Goal: Task Accomplishment & Management: Use online tool/utility

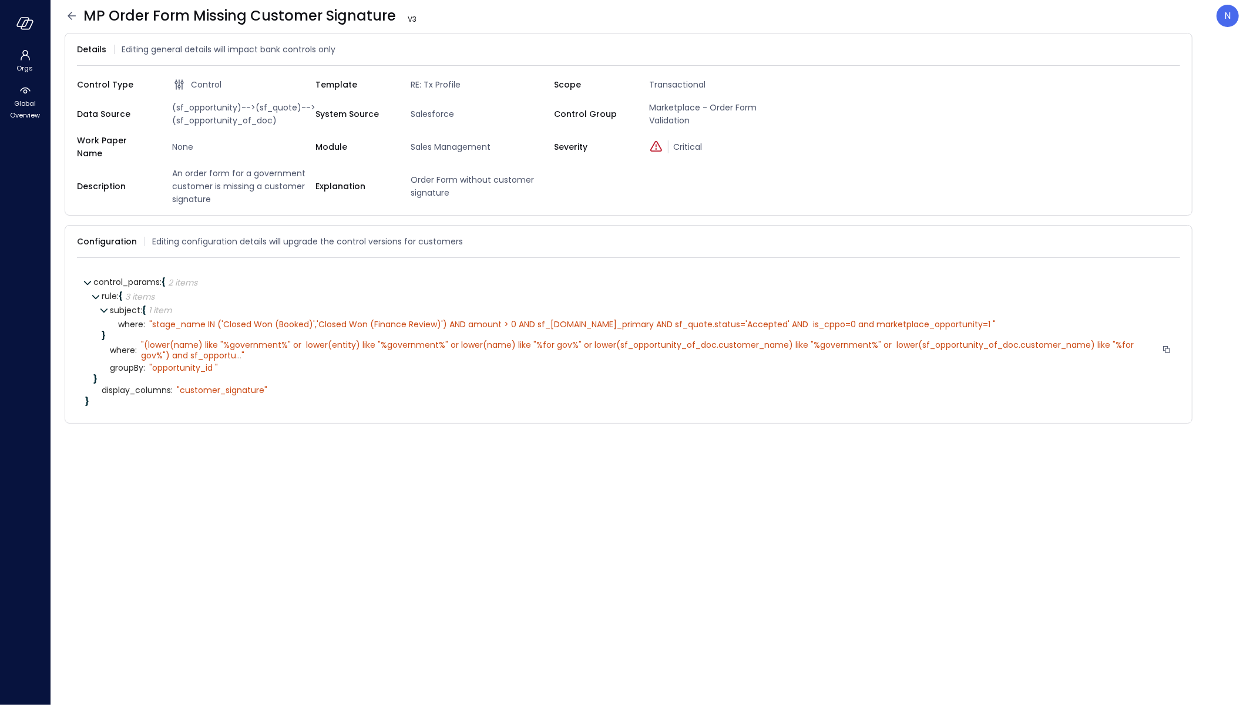
click at [236, 350] on span "..." at bounding box center [238, 356] width 5 height 12
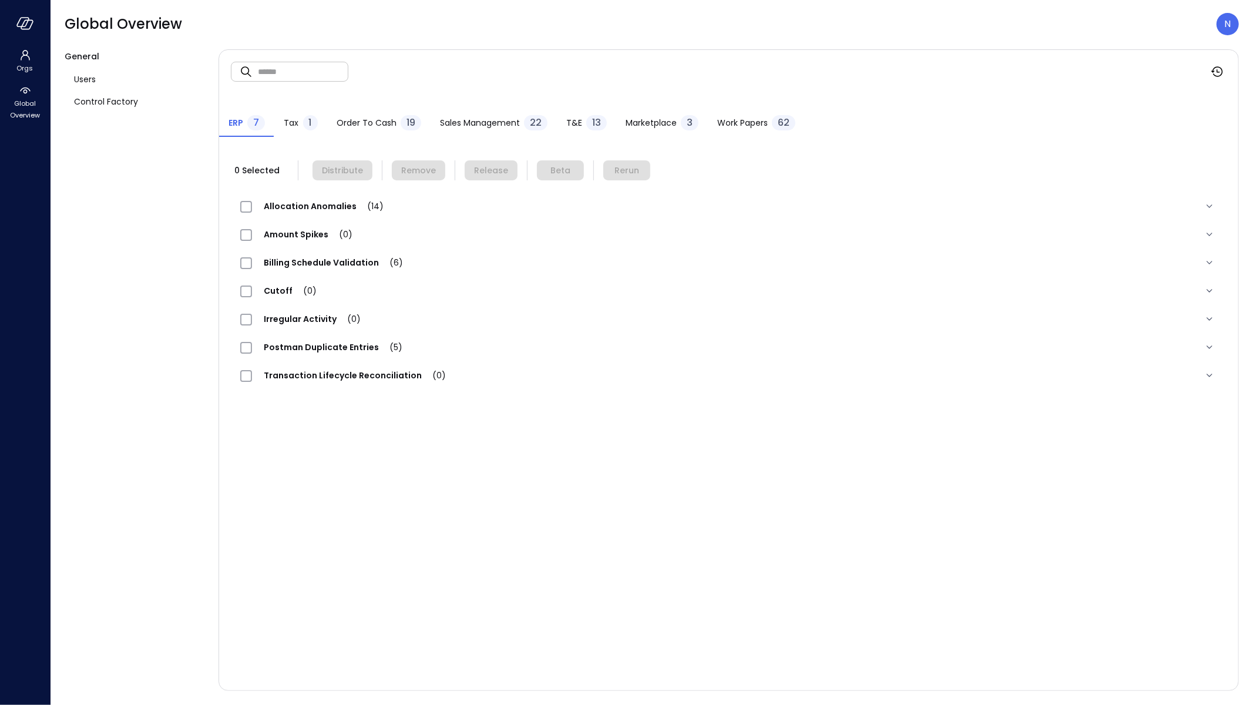
click at [578, 123] on span "T&E" at bounding box center [574, 122] width 16 height 13
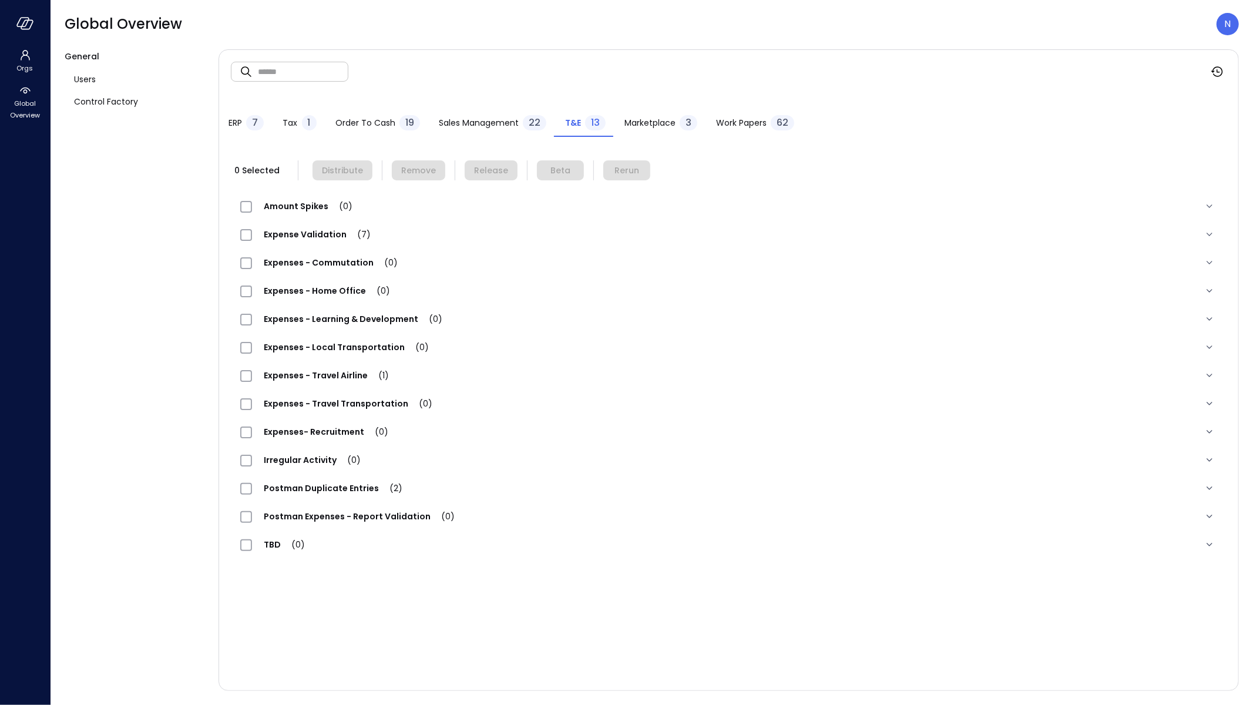
click at [455, 122] on span "Sales Management" at bounding box center [479, 122] width 80 height 13
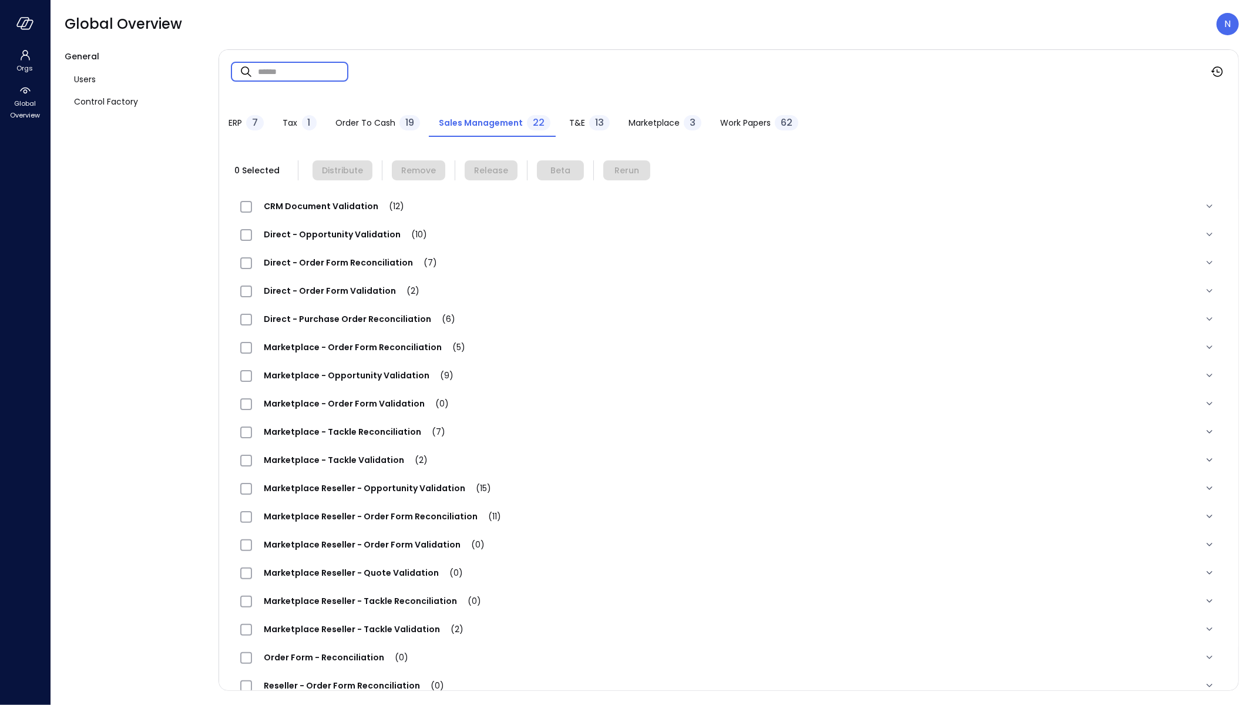
click at [316, 78] on input "text" at bounding box center [303, 71] width 90 height 31
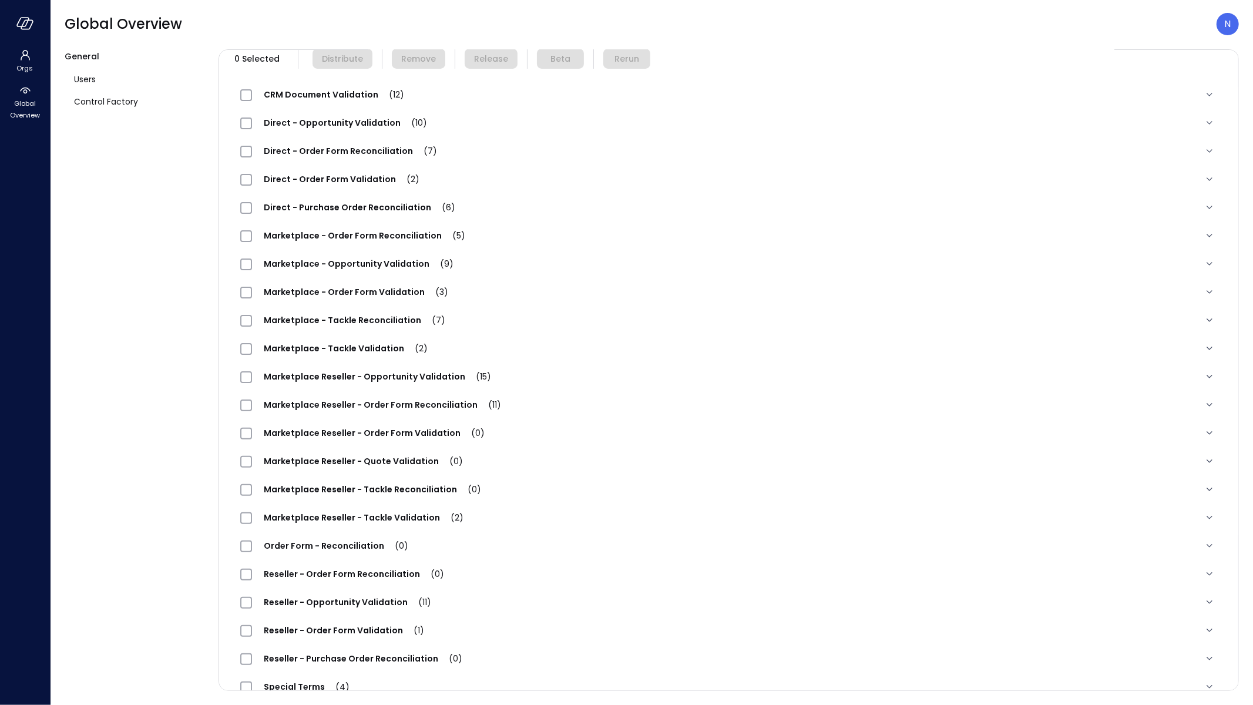
scroll to position [133, 0]
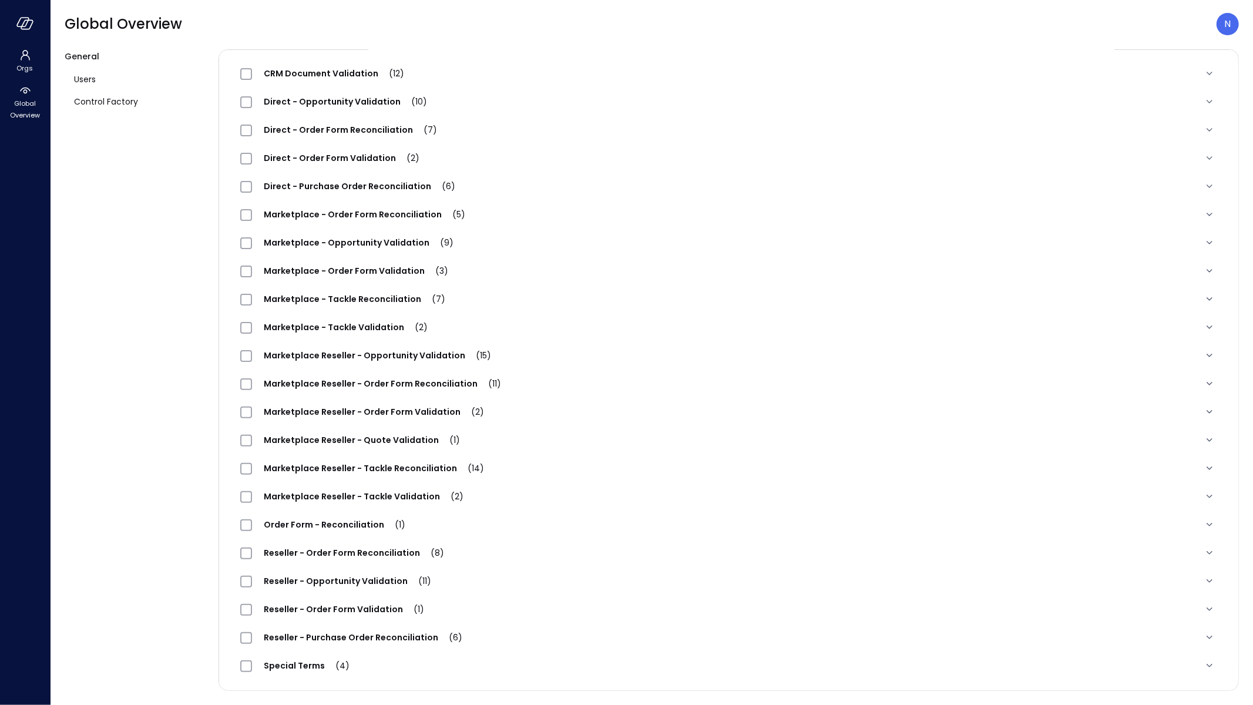
click at [394, 404] on div "Marketplace Reseller - Order Form Validation (2)" at bounding box center [729, 412] width 996 height 28
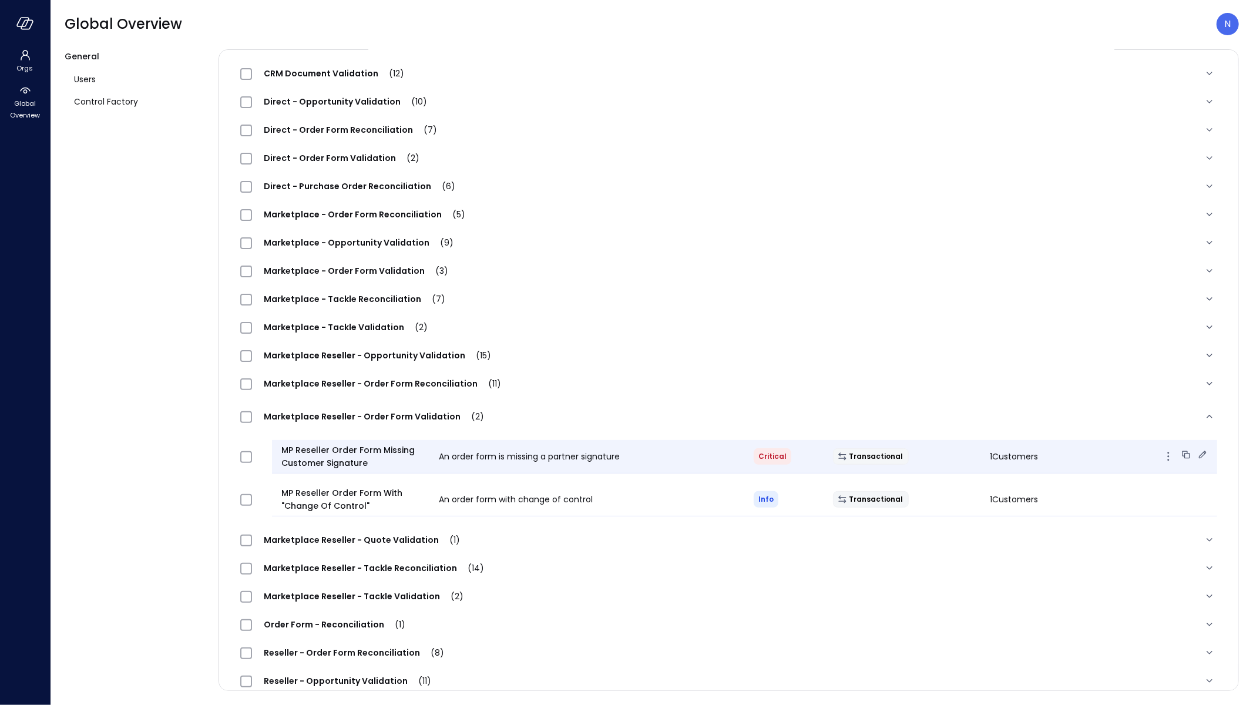
click at [1197, 452] on icon at bounding box center [1203, 455] width 12 height 12
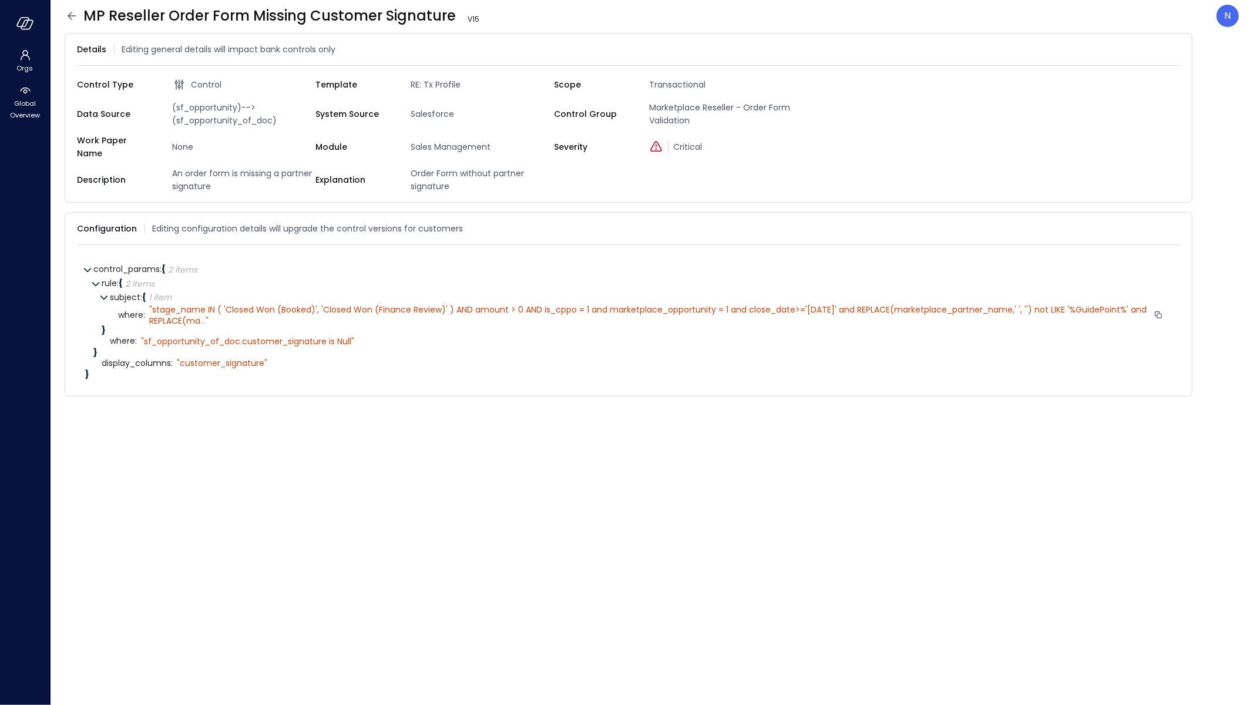
click at [202, 323] on span "..." at bounding box center [202, 321] width 5 height 12
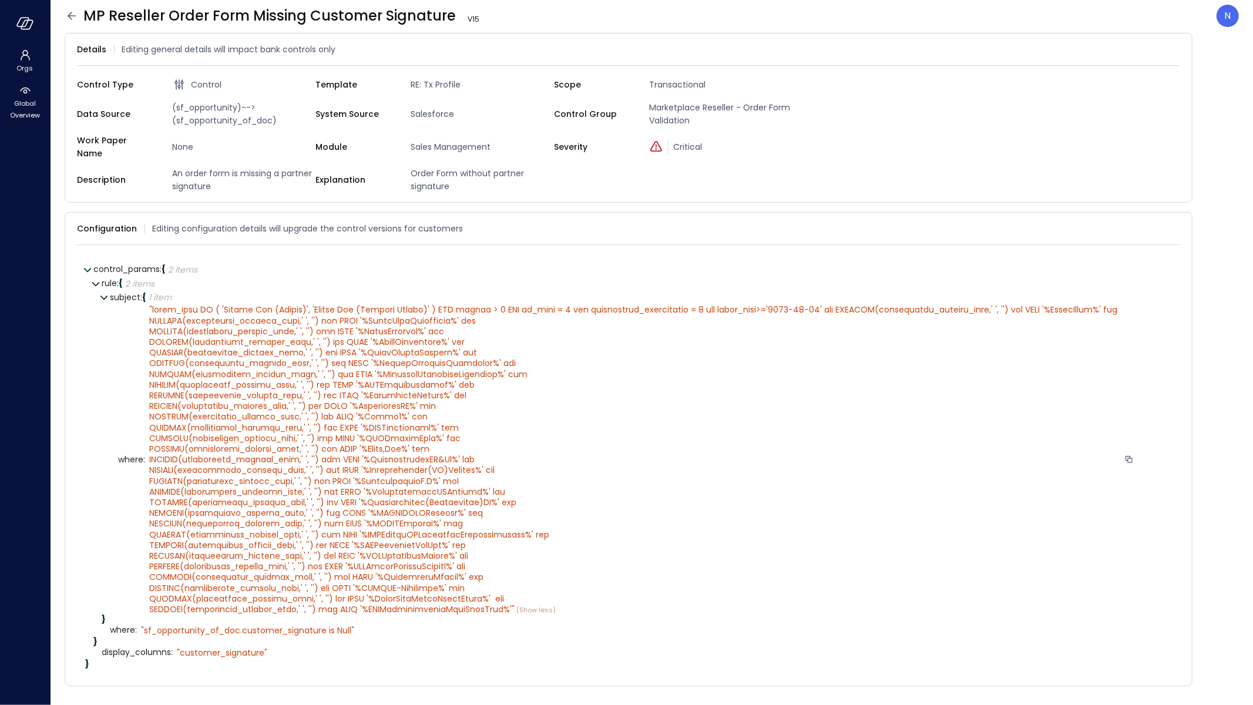
scroll to position [6, 0]
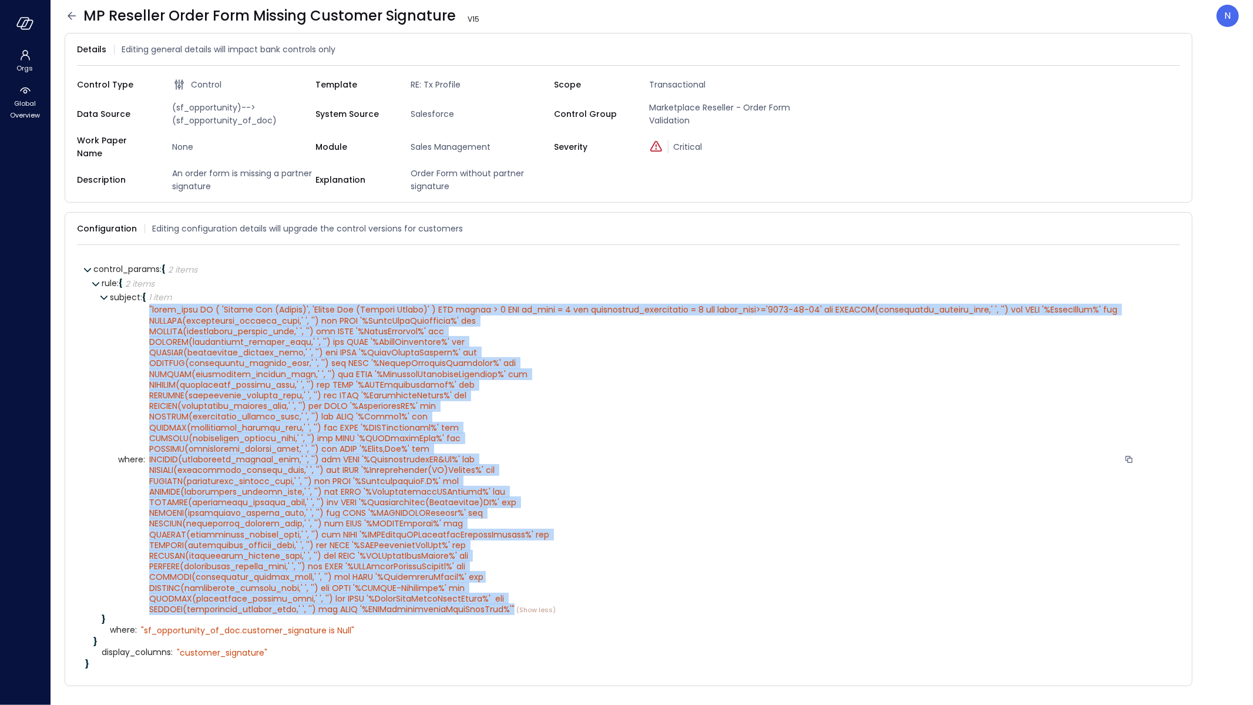
drag, startPoint x: 151, startPoint y: 611, endPoint x: 146, endPoint y: 294, distance: 317.3
click at [146, 304] on div "" " (Show less)" at bounding box center [639, 459] width 989 height 311
copy div "" stage_name IN ( 'Closed Won (Booked)', 'Closed Won (Finance Review)' ) AND am…"
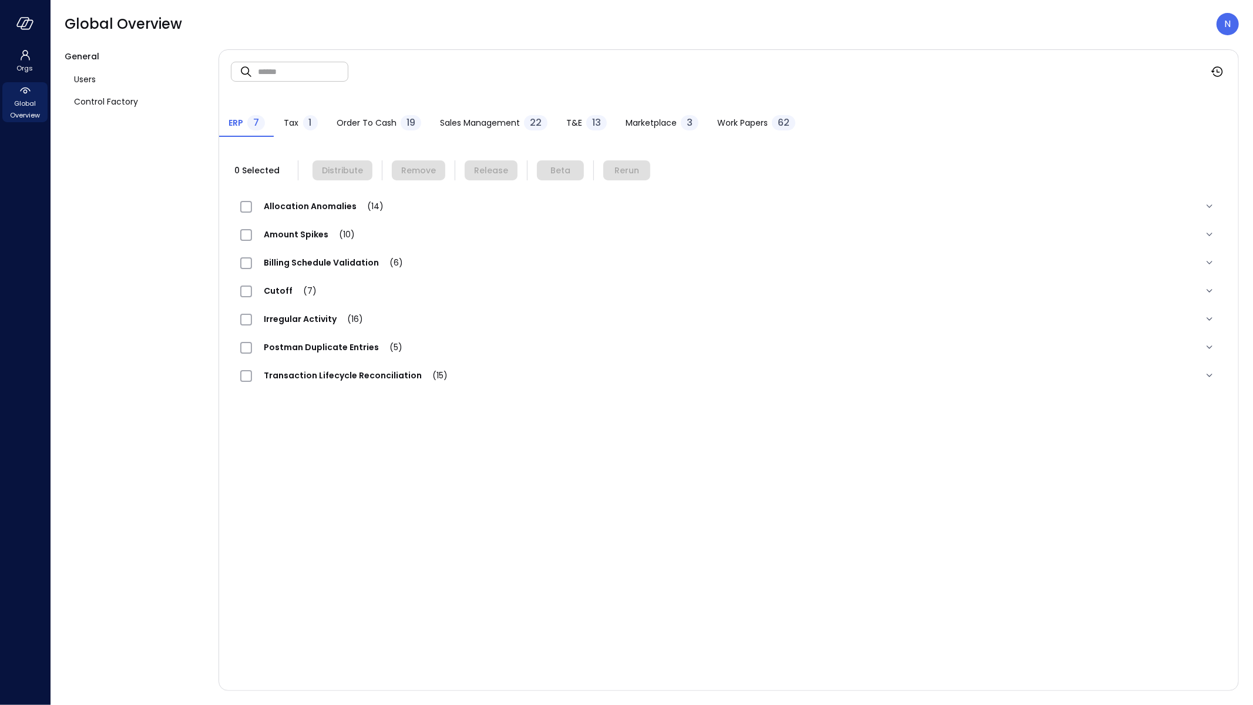
click at [34, 100] on span "Global Overview" at bounding box center [25, 110] width 36 height 24
